Goal: Transaction & Acquisition: Purchase product/service

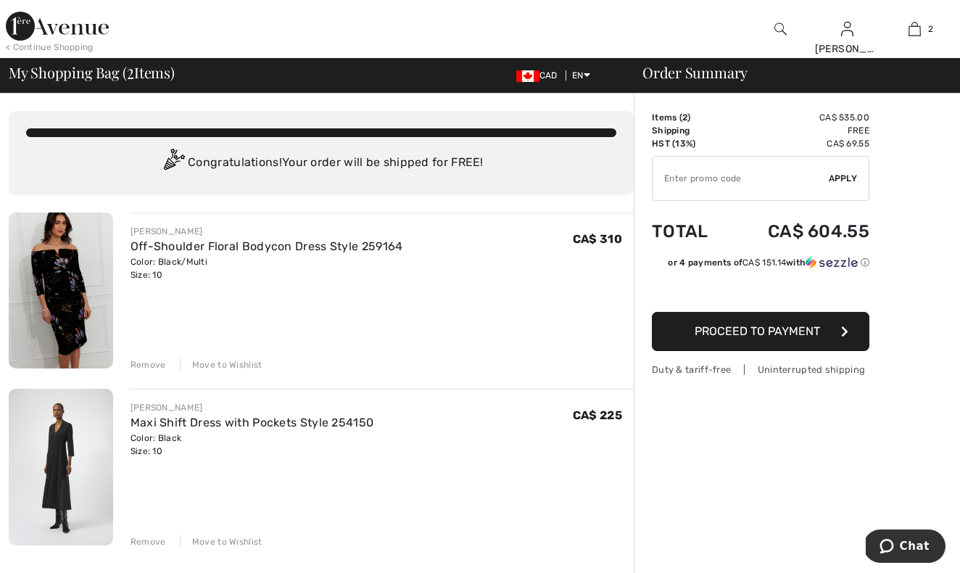
click at [154, 431] on div "Maxi Shift Dress with Pockets Style 254150" at bounding box center [253, 422] width 244 height 17
click at [60, 461] on img at bounding box center [61, 467] width 104 height 156
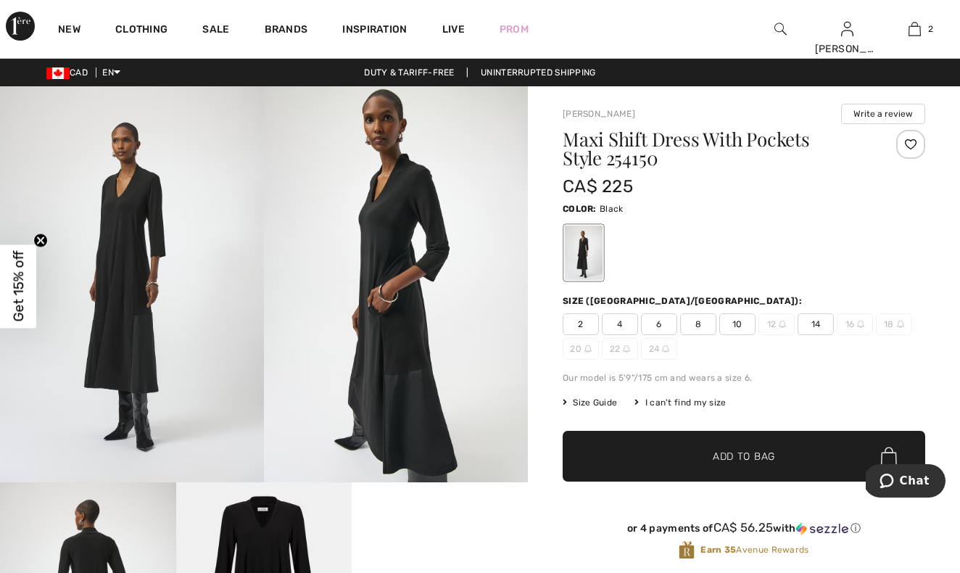
click at [693, 323] on span "8" at bounding box center [698, 324] width 36 height 22
click at [603, 400] on span "Size Guide" at bounding box center [590, 402] width 54 height 13
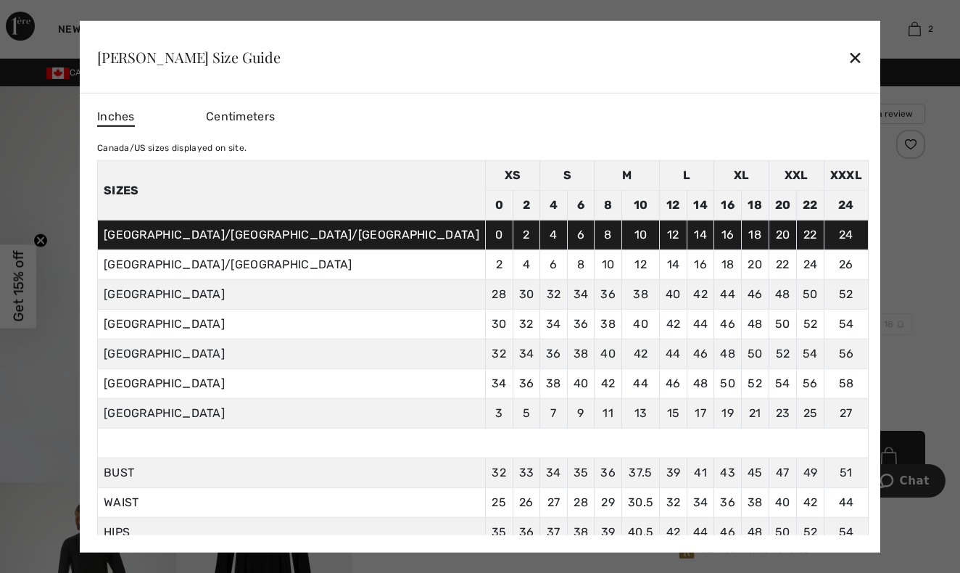
click at [848, 49] on div "✕" at bounding box center [855, 57] width 15 height 30
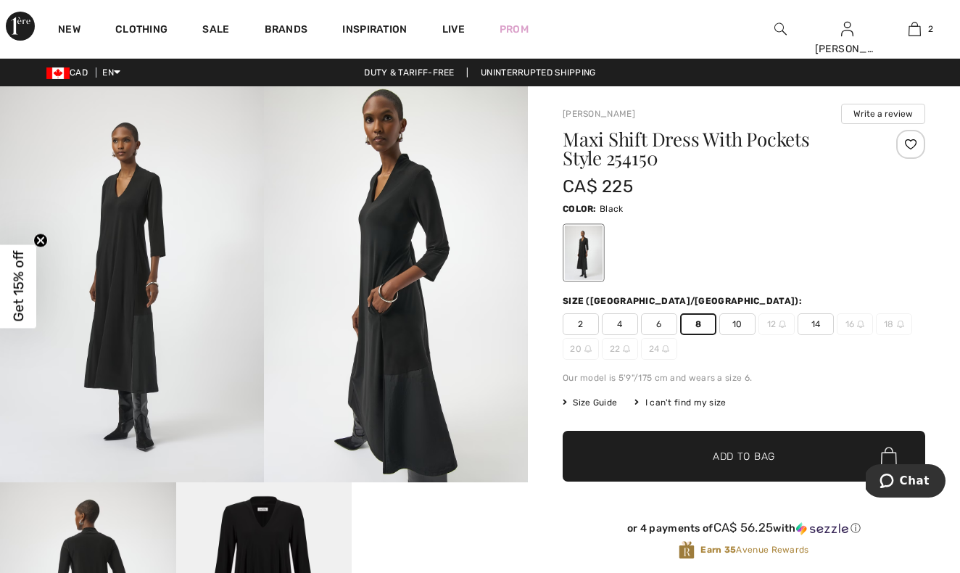
click at [746, 457] on span "Add to Bag" at bounding box center [744, 456] width 62 height 15
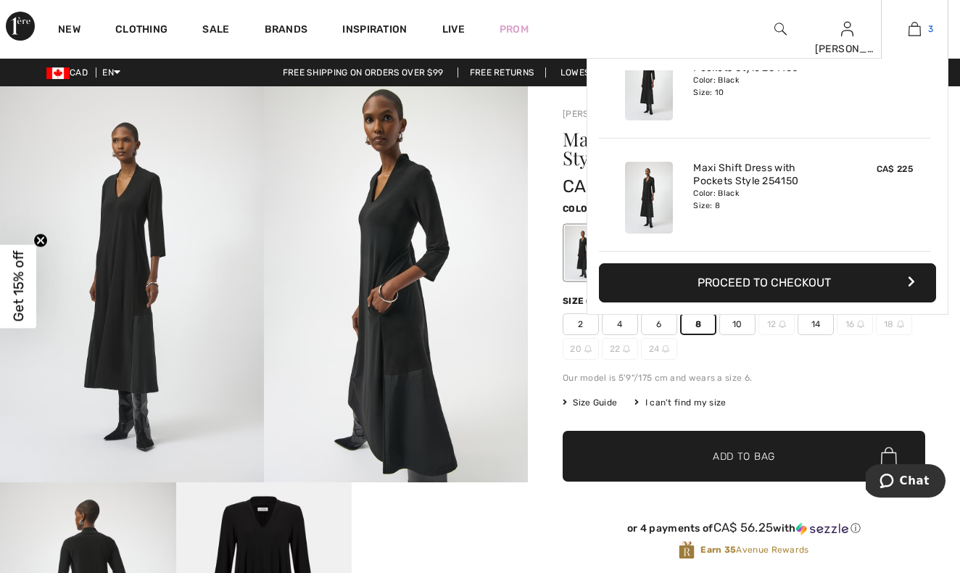
click at [913, 29] on img at bounding box center [915, 28] width 12 height 17
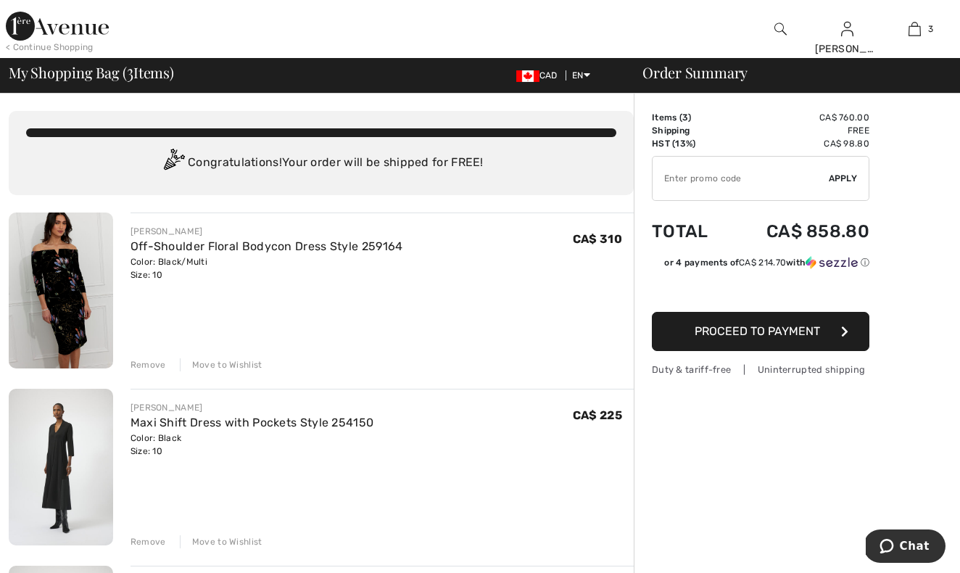
click at [147, 539] on div "Remove" at bounding box center [149, 541] width 36 height 13
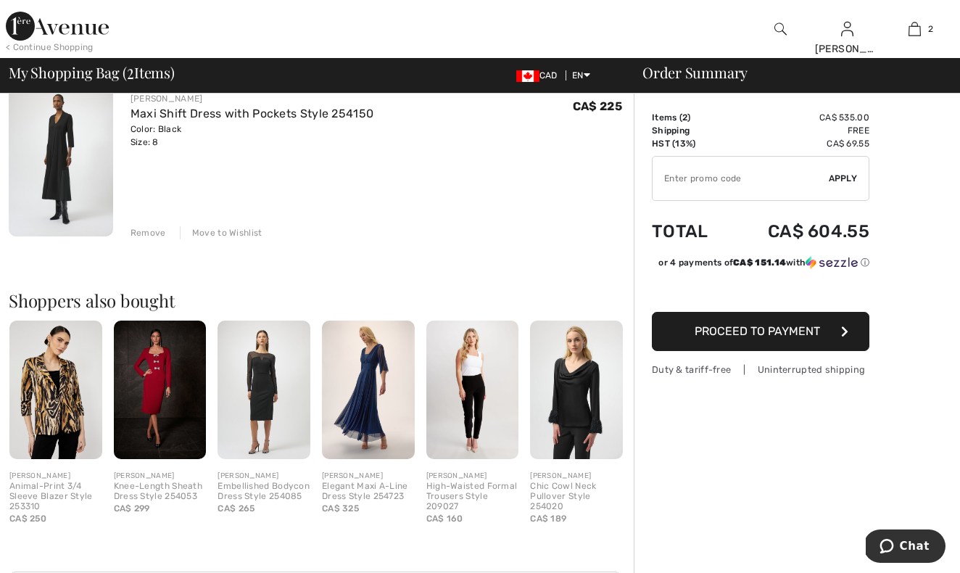
scroll to position [317, 0]
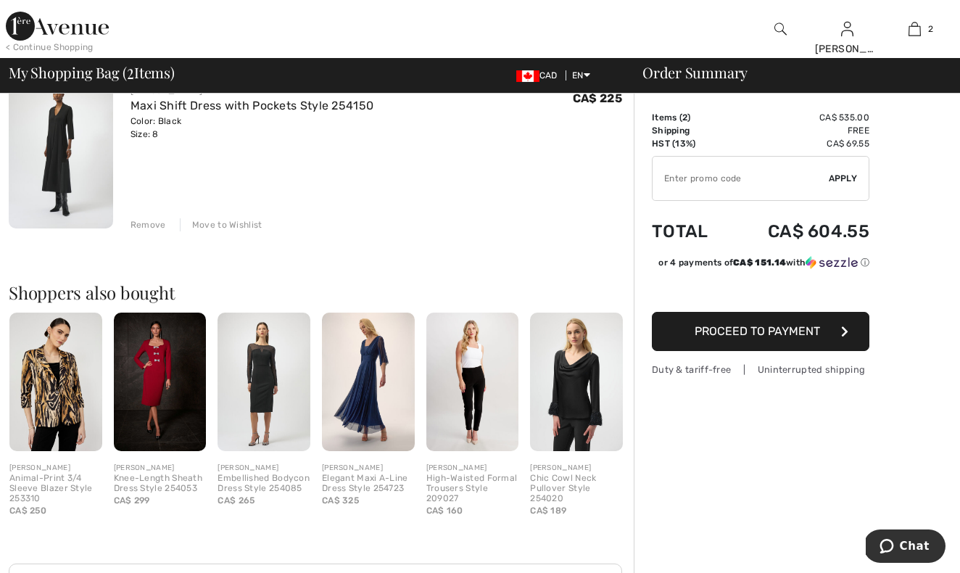
click at [751, 318] on button "Proceed to Payment" at bounding box center [761, 331] width 218 height 39
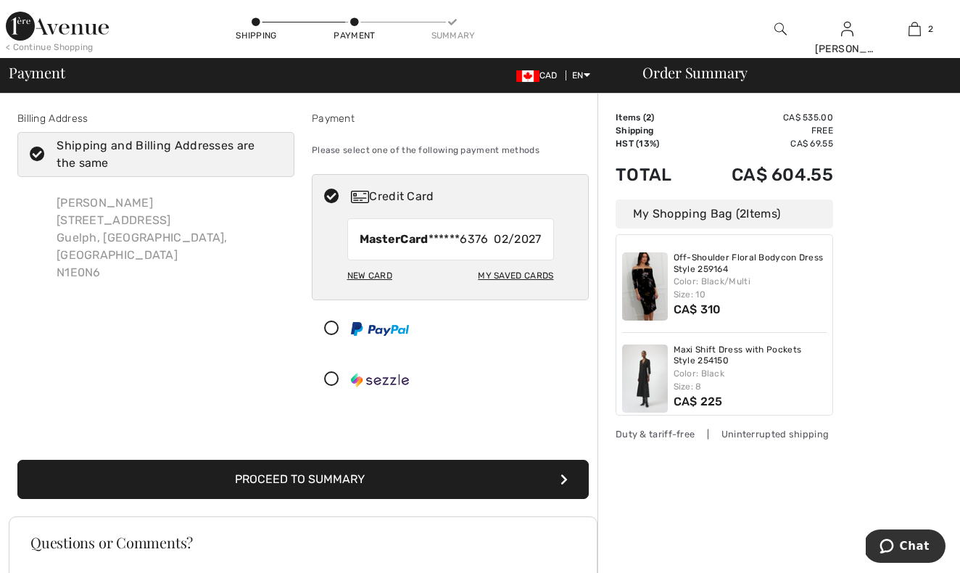
click at [334, 479] on button "Proceed to Summary" at bounding box center [303, 479] width 572 height 39
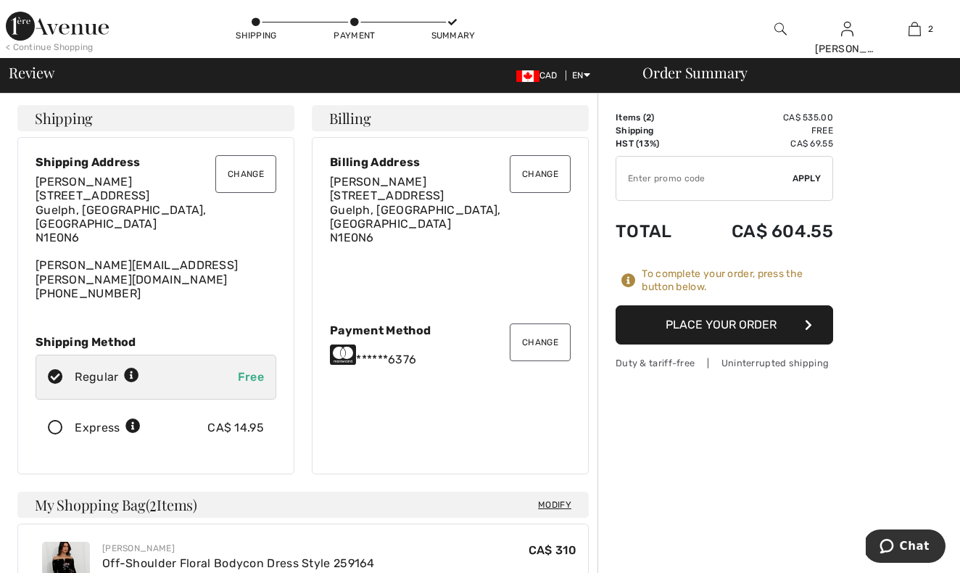
click at [738, 322] on button "Place Your Order" at bounding box center [725, 324] width 218 height 39
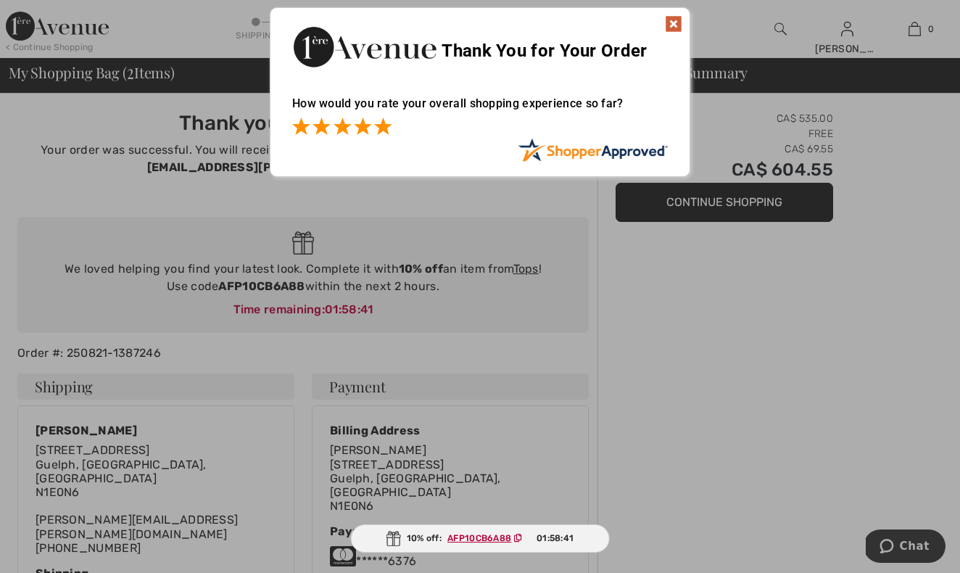
click at [383, 123] on span at bounding box center [382, 125] width 17 height 17
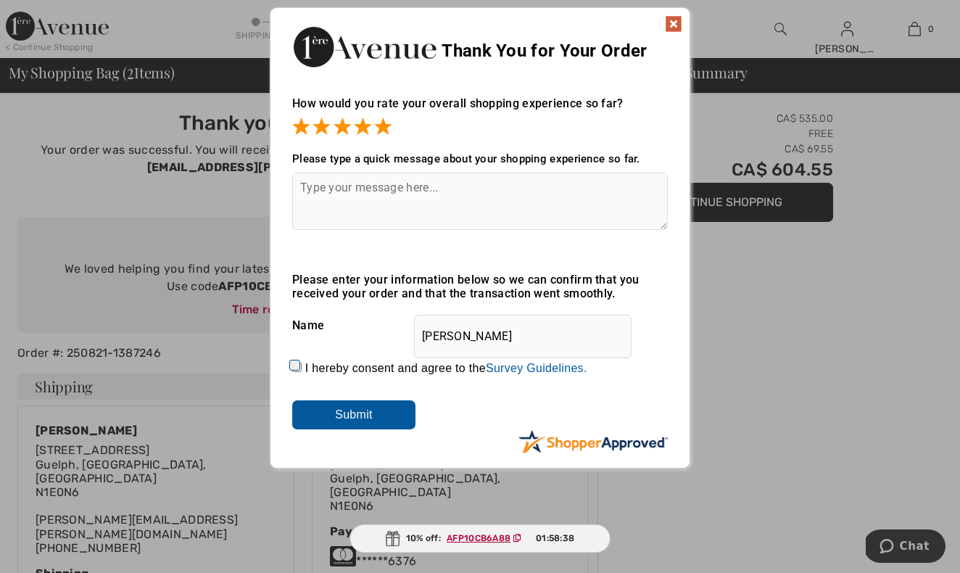
click at [292, 363] on input "I hereby consent and agree to the By submitting a review, you grant permission …" at bounding box center [296, 367] width 9 height 9
checkbox input "true"
click at [342, 410] on input "Submit" at bounding box center [353, 414] width 123 height 29
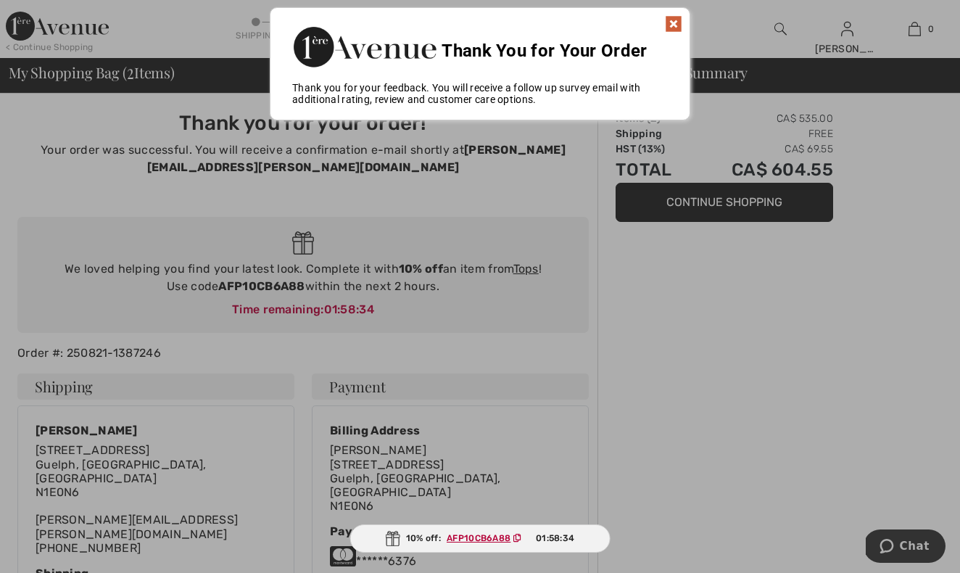
click at [677, 17] on img at bounding box center [673, 23] width 17 height 17
